Goal: Navigation & Orientation: Find specific page/section

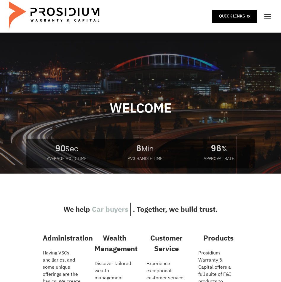
click at [262, 12] on div "Quick Links" at bounding box center [140, 16] width 263 height 33
click at [266, 15] on img at bounding box center [267, 16] width 9 height 9
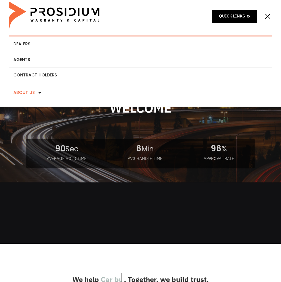
click at [125, 91] on link "About Us" at bounding box center [140, 92] width 263 height 19
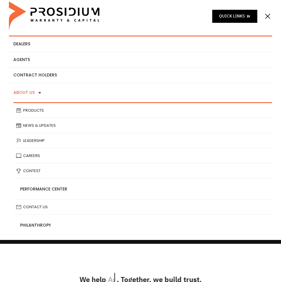
click at [38, 91] on icon at bounding box center [40, 93] width 4 height 4
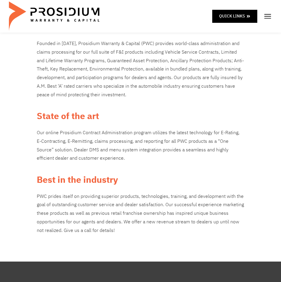
scroll to position [119, 0]
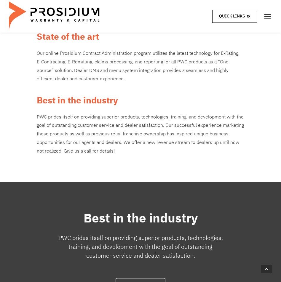
click at [251, 18] on link "Quick Links" at bounding box center [234, 16] width 45 height 13
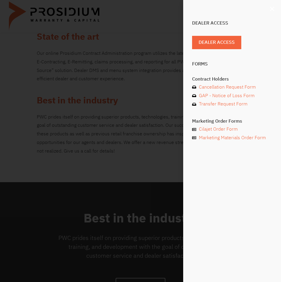
click at [270, 9] on icon "Close" at bounding box center [272, 9] width 6 height 6
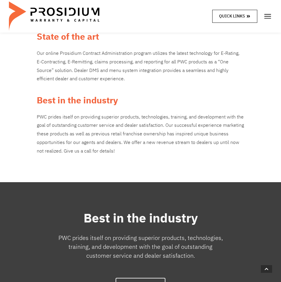
click at [250, 17] on icon at bounding box center [248, 16] width 4 height 4
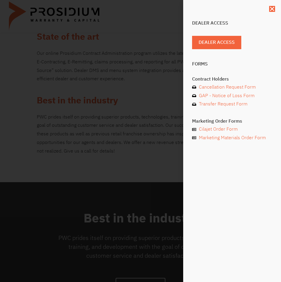
click at [248, 39] on div "Dealer Access" at bounding box center [232, 43] width 80 height 15
click at [246, 39] on div "Dealer Access" at bounding box center [232, 43] width 80 height 15
click at [235, 43] on span "Dealer Access" at bounding box center [219, 42] width 36 height 9
